Goal: Navigation & Orientation: Find specific page/section

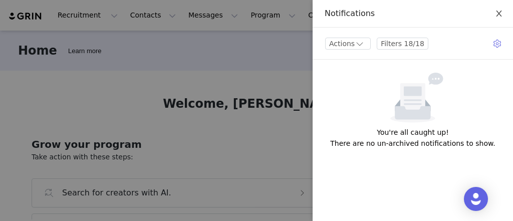
click at [502, 9] on button "Close" at bounding box center [499, 14] width 28 height 28
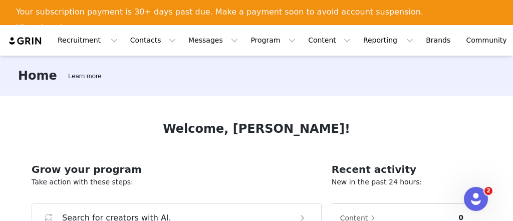
drag, startPoint x: 321, startPoint y: 72, endPoint x: 435, endPoint y: 73, distance: 113.8
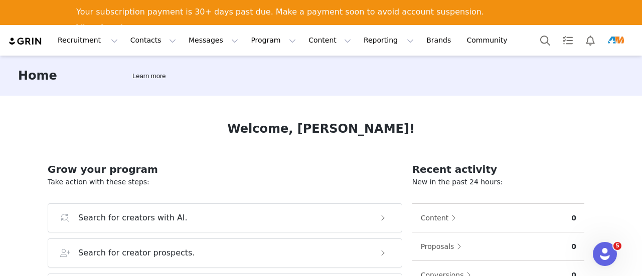
click at [513, 40] on img "Profile" at bounding box center [616, 41] width 16 height 16
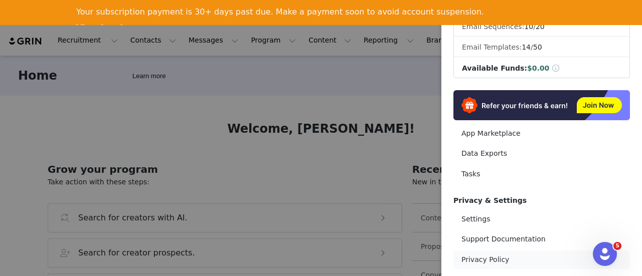
scroll to position [229, 0]
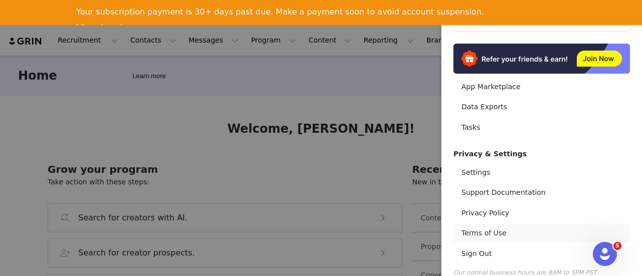
click at [494, 221] on link "Terms of Use" at bounding box center [541, 233] width 177 height 19
click at [312, 104] on div at bounding box center [321, 138] width 642 height 276
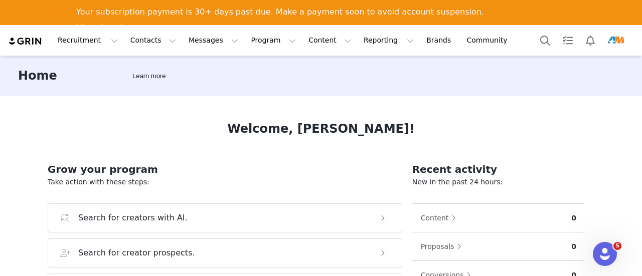
click at [513, 43] on img "Profile" at bounding box center [616, 41] width 16 height 16
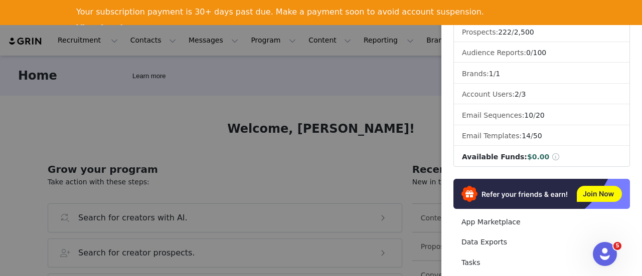
scroll to position [0, 0]
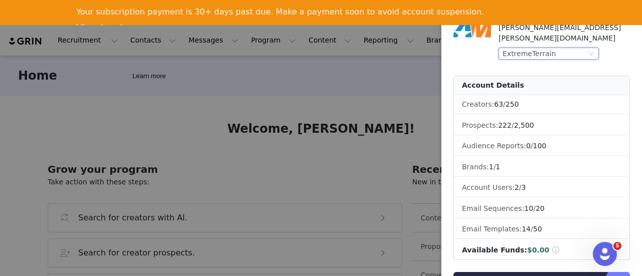
click at [513, 48] on div "ExtremeTerrain" at bounding box center [544, 53] width 84 height 11
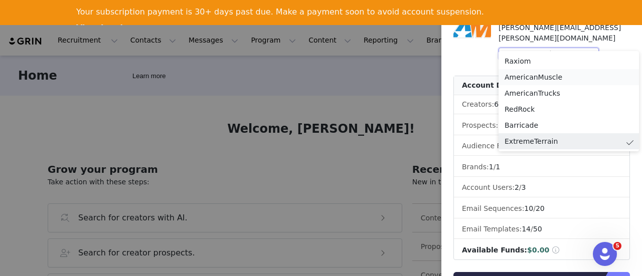
click at [513, 80] on li "AmericanMuscle" at bounding box center [568, 77] width 140 height 16
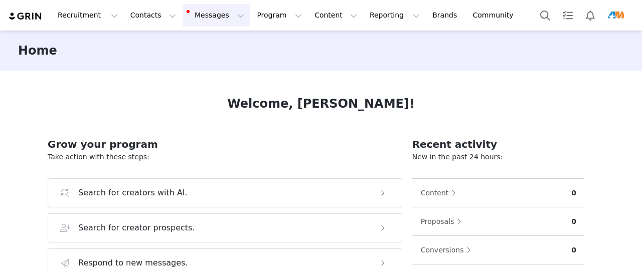
click at [211, 14] on button "Messages Messages" at bounding box center [217, 15] width 68 height 23
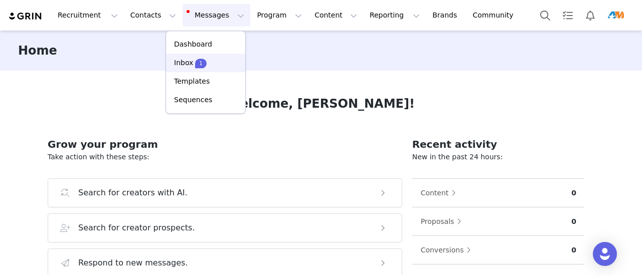
click at [195, 58] on div "1" at bounding box center [200, 63] width 11 height 10
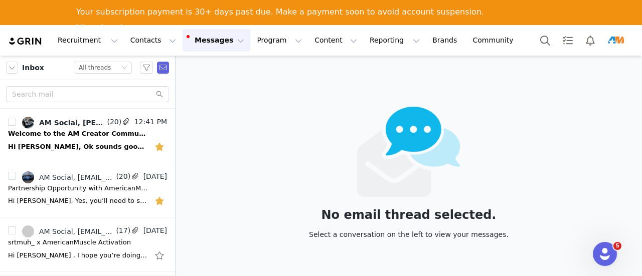
click at [624, 41] on button "Profile" at bounding box center [618, 41] width 32 height 16
